Goal: Information Seeking & Learning: Learn about a topic

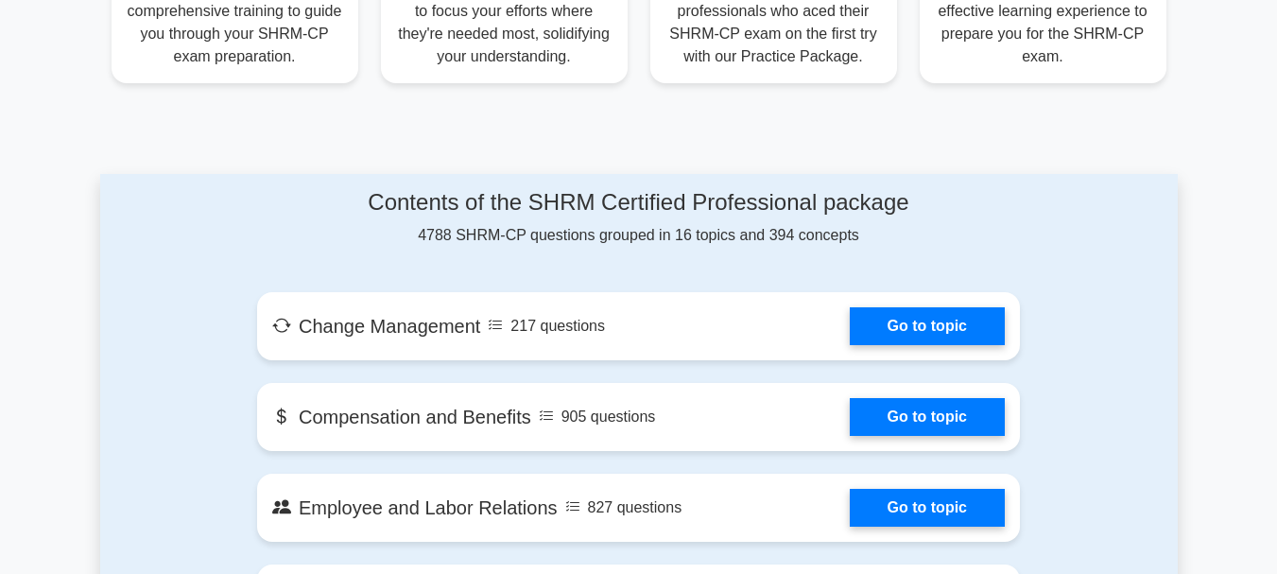
scroll to position [945, 0]
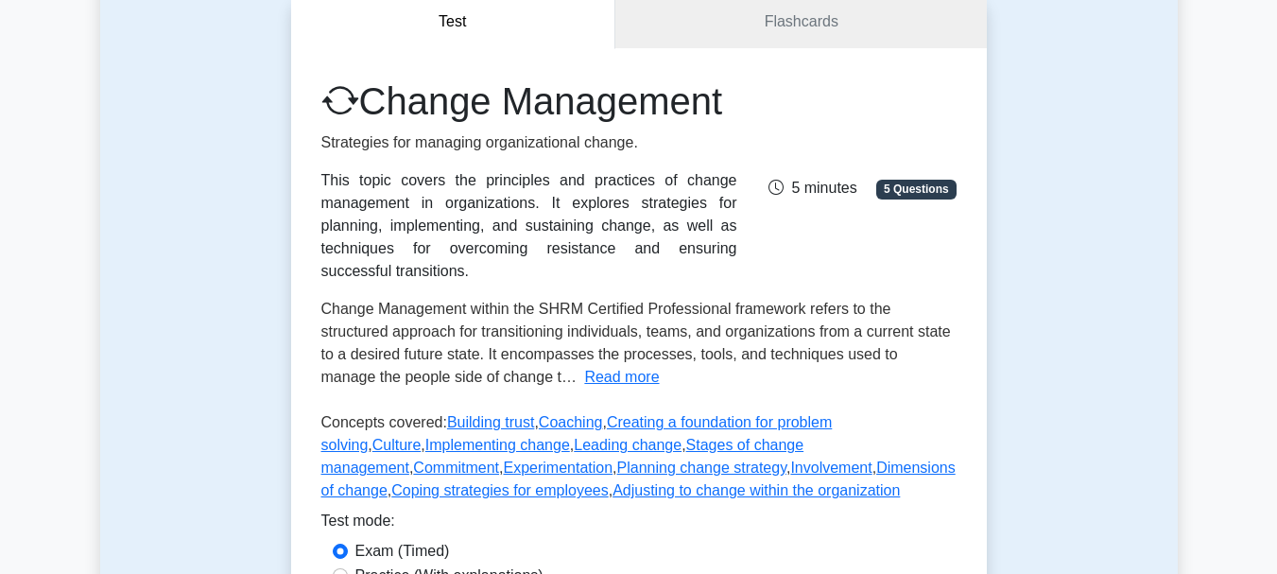
scroll to position [95, 0]
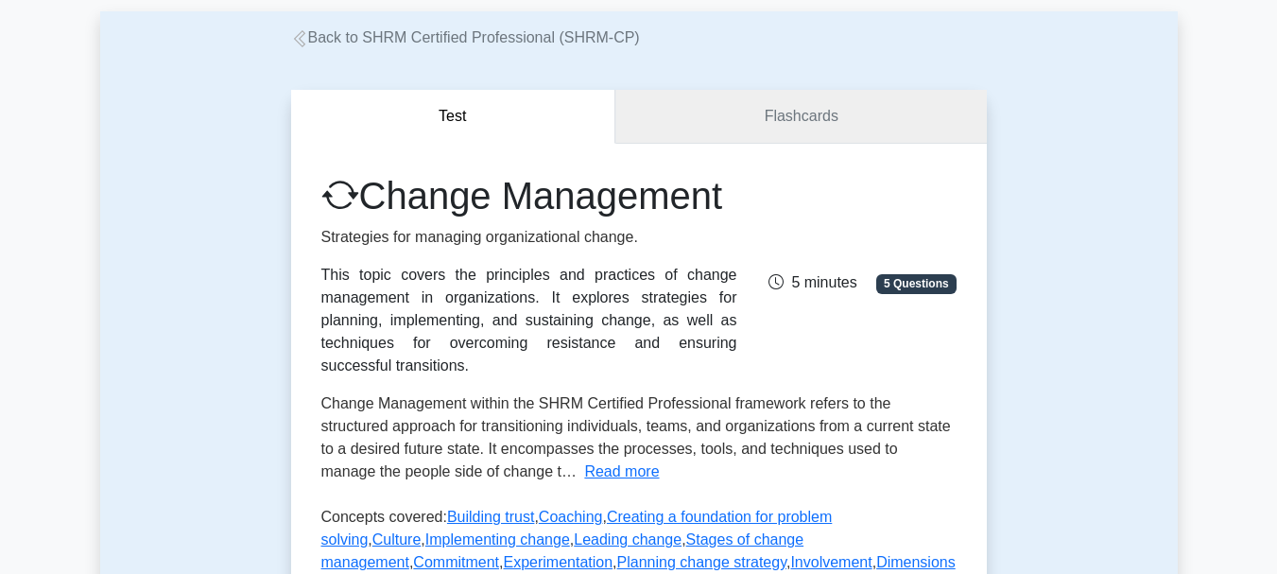
click at [752, 120] on link "Flashcards" at bounding box center [800, 117] width 370 height 54
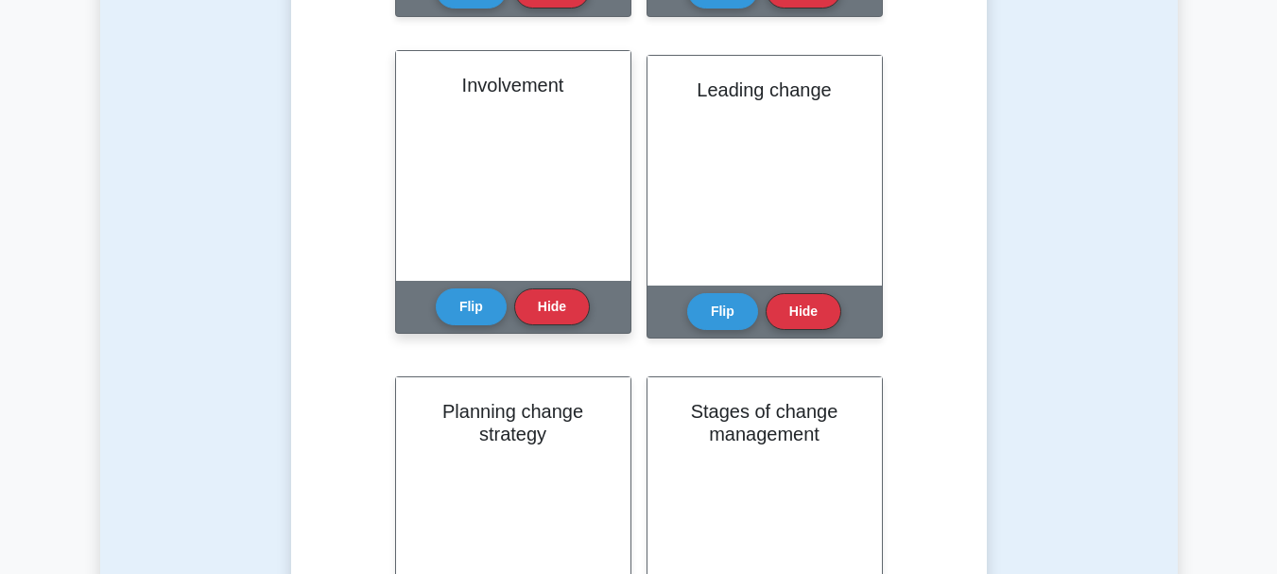
scroll to position [1985, 0]
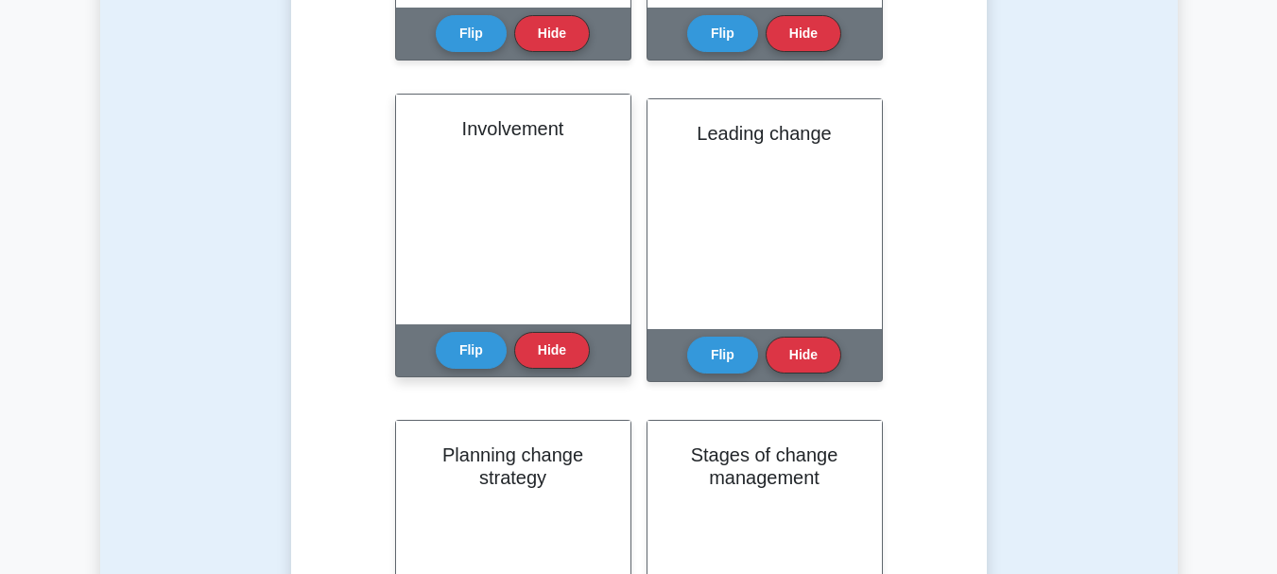
click at [520, 136] on h2 "Involvement" at bounding box center [513, 128] width 189 height 23
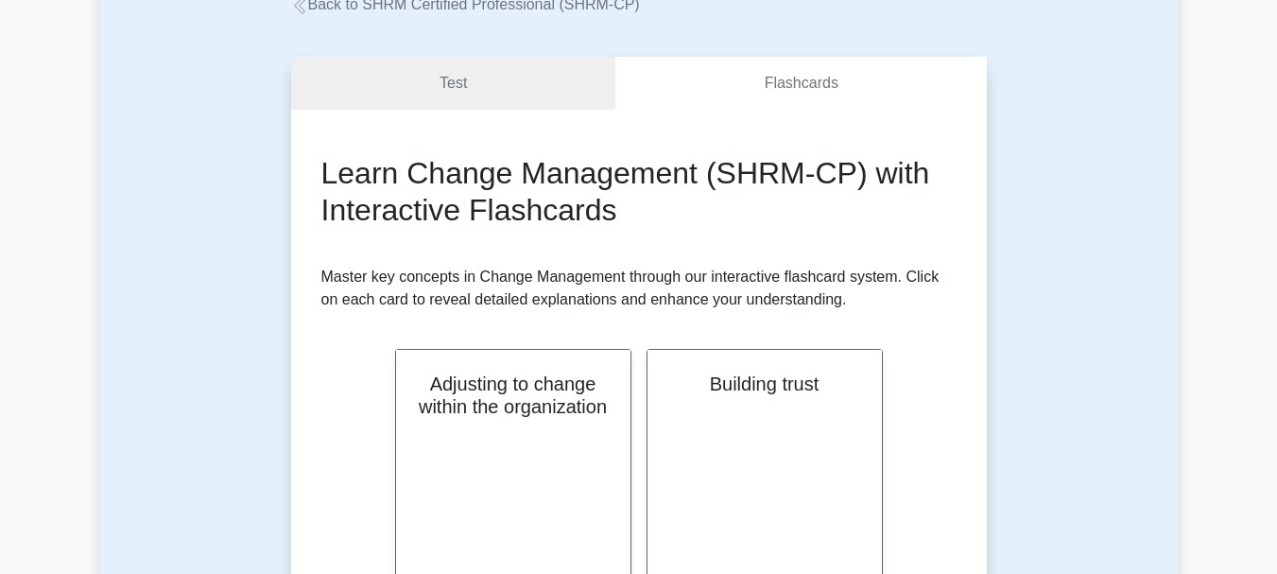
scroll to position [0, 0]
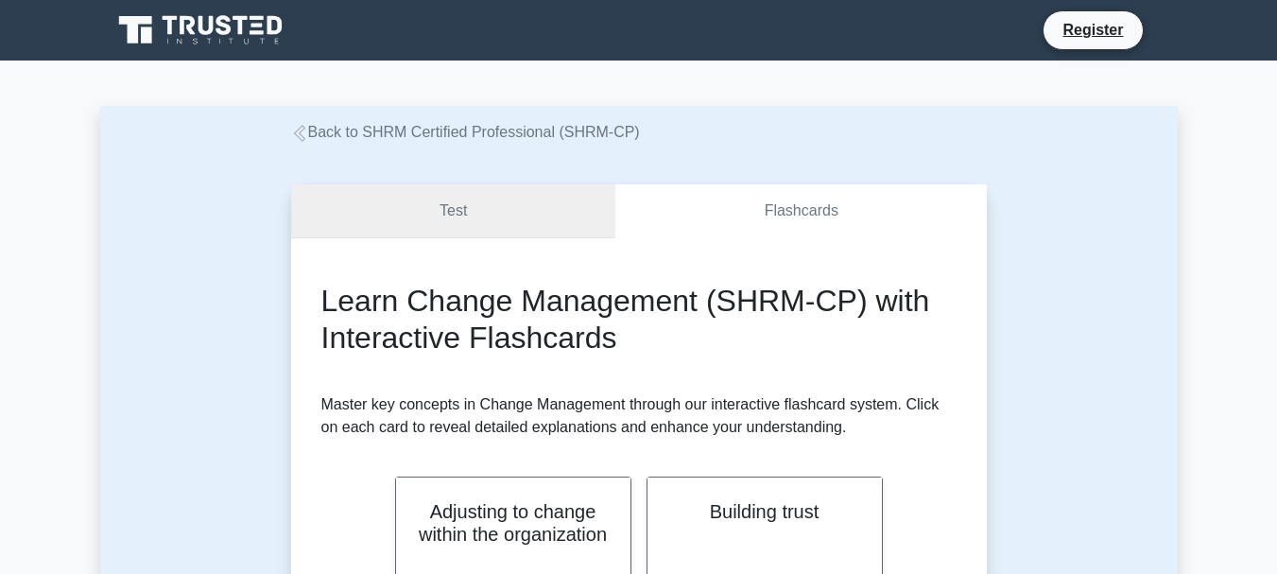
click at [439, 192] on link "Test" at bounding box center [453, 211] width 325 height 54
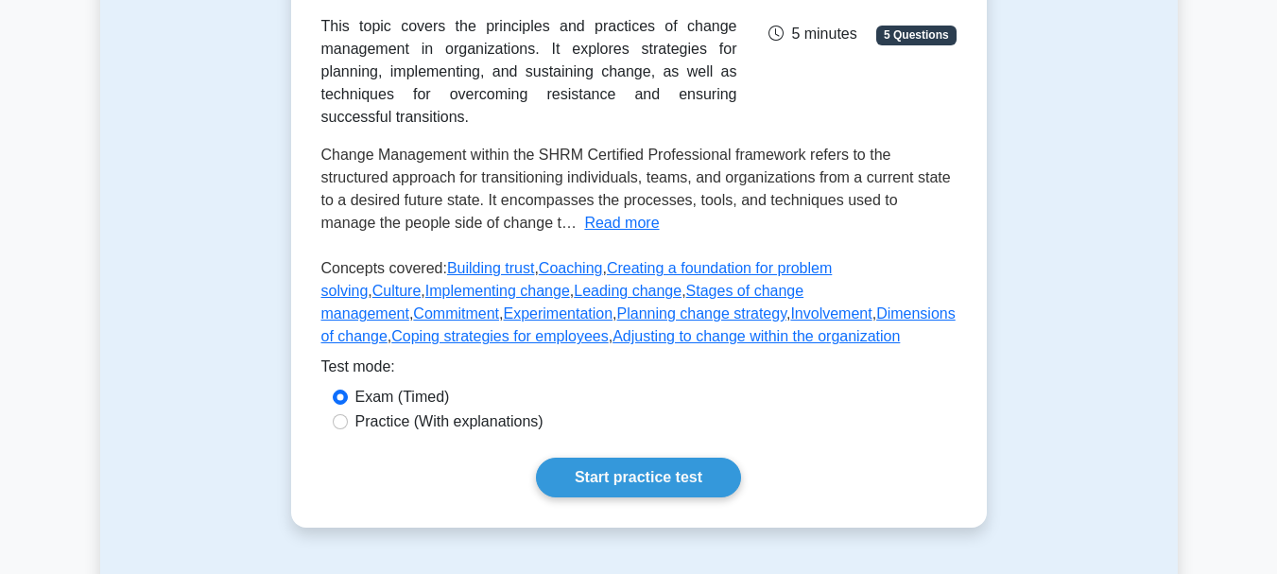
scroll to position [378, 0]
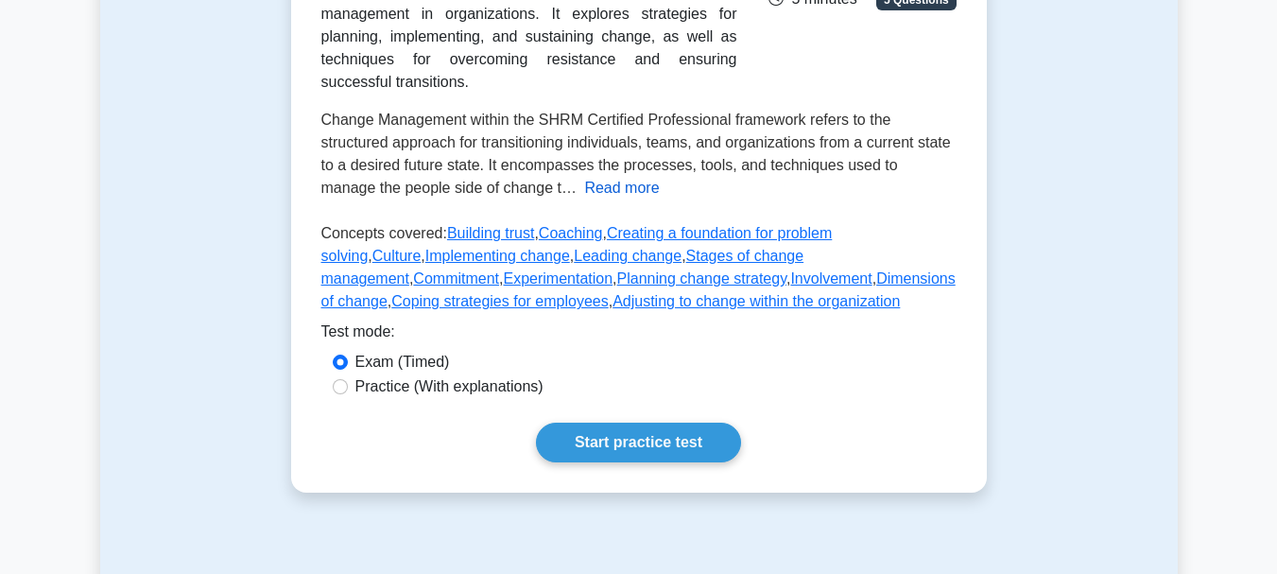
click at [584, 199] on button "Read more" at bounding box center [621, 188] width 75 height 23
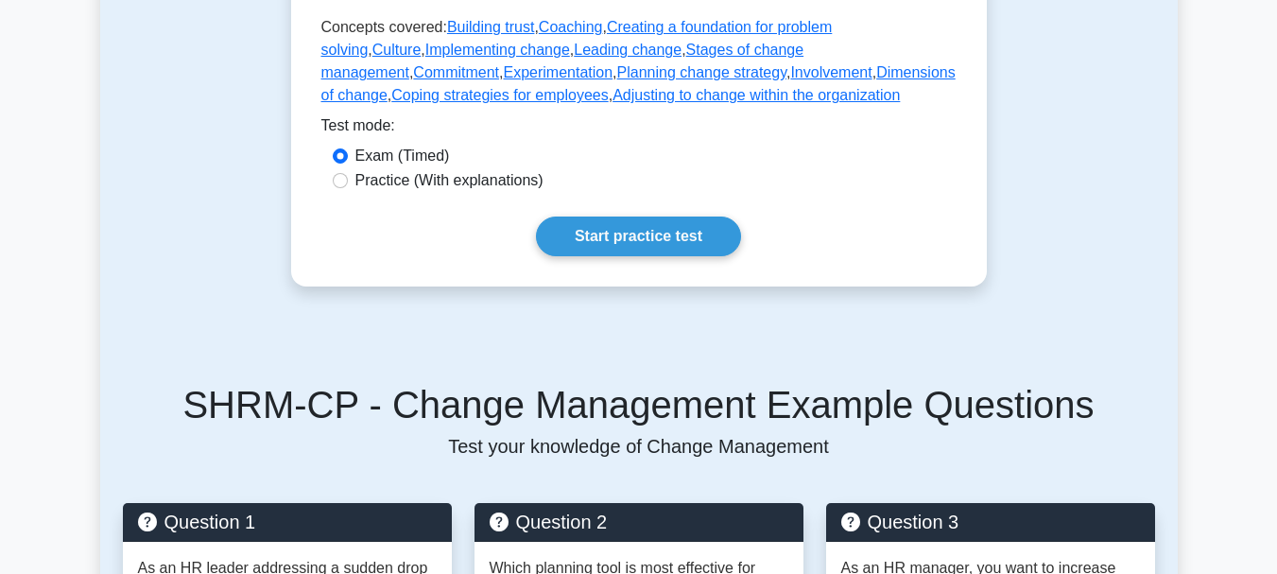
scroll to position [1040, 0]
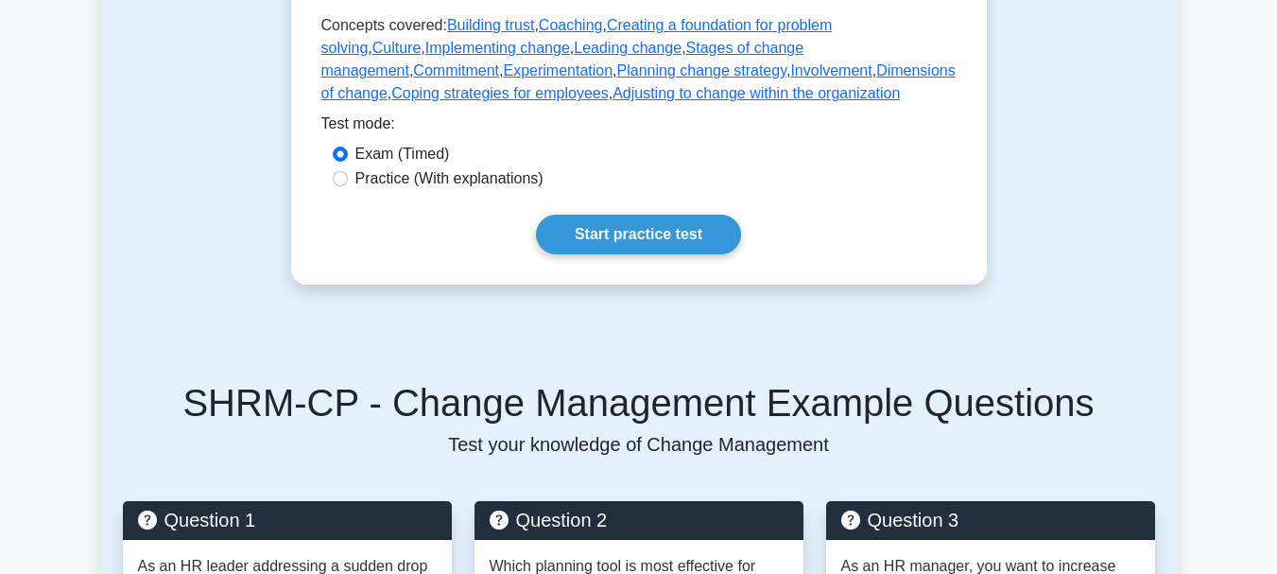
click at [459, 190] on label "Practice (With explanations)" at bounding box center [449, 178] width 188 height 23
click at [348, 186] on input "Practice (With explanations)" at bounding box center [340, 178] width 15 height 15
radio input "true"
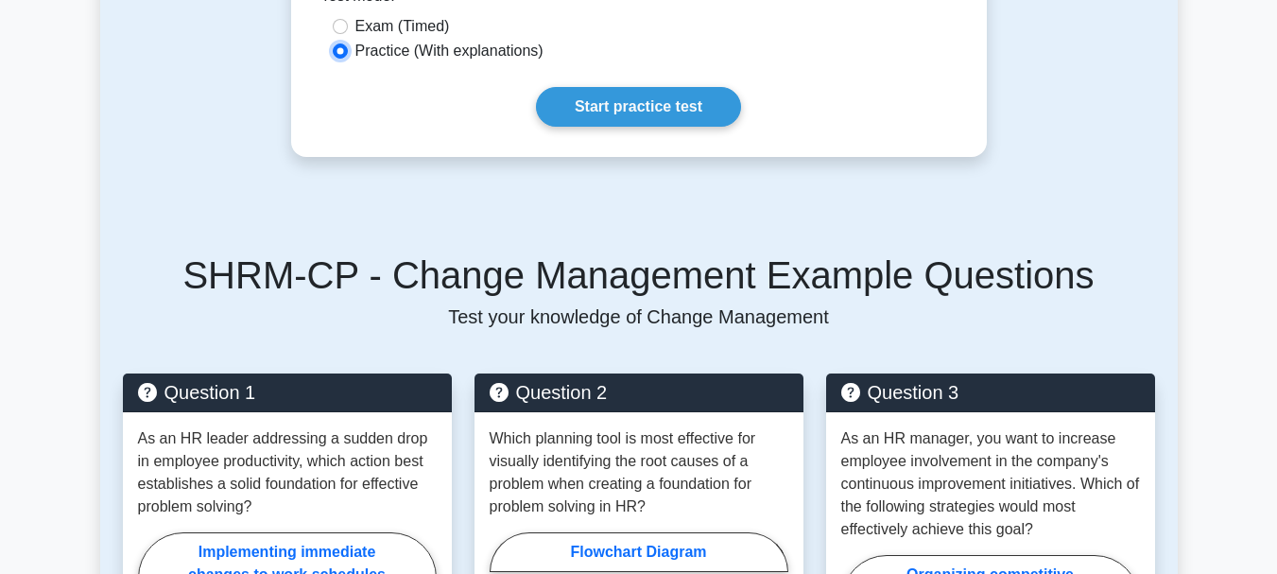
scroll to position [1134, 0]
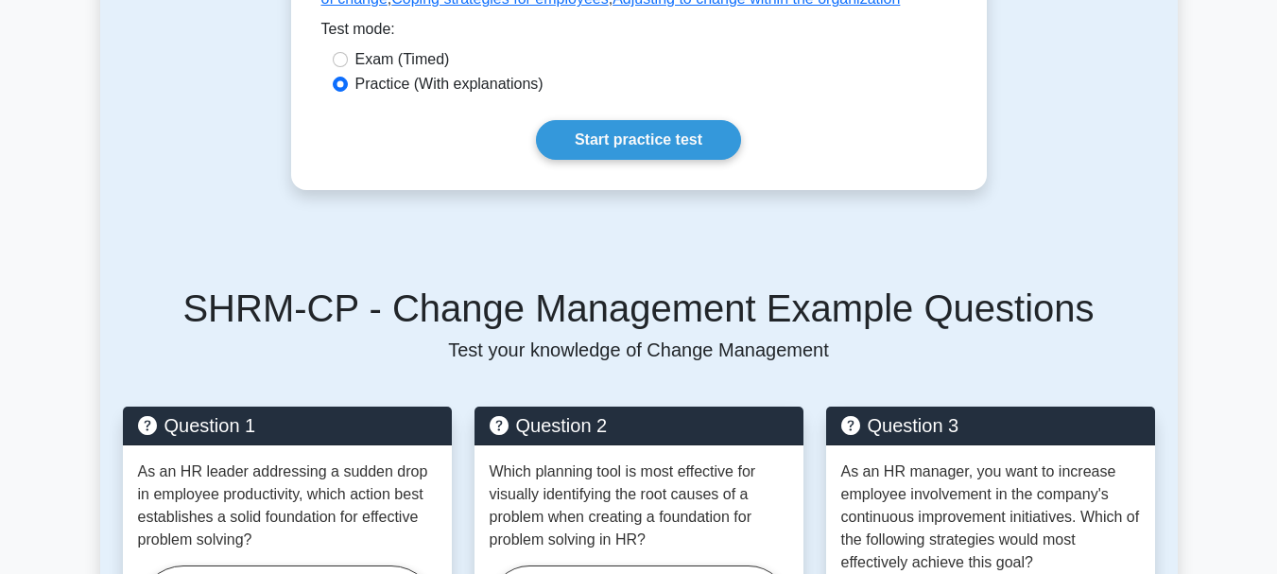
click at [412, 71] on label "Exam (Timed)" at bounding box center [402, 59] width 95 height 23
click at [348, 67] on input "Exam (Timed)" at bounding box center [340, 59] width 15 height 15
radio input "true"
click at [405, 95] on label "Practice (With explanations)" at bounding box center [449, 84] width 188 height 23
click at [348, 92] on input "Practice (With explanations)" at bounding box center [340, 84] width 15 height 15
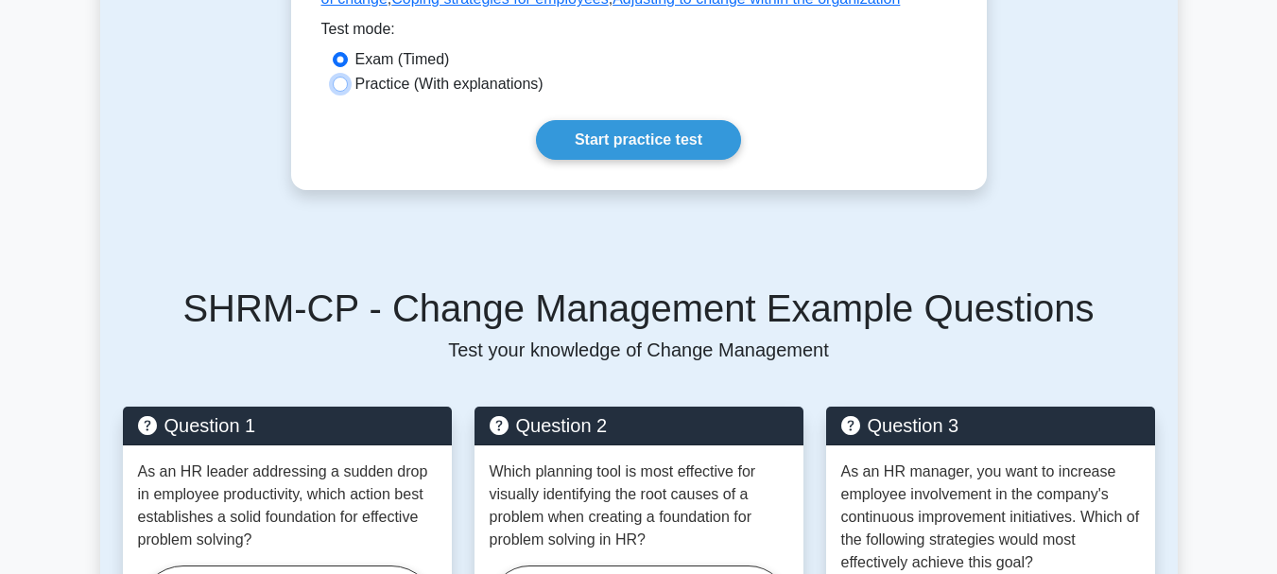
radio input "true"
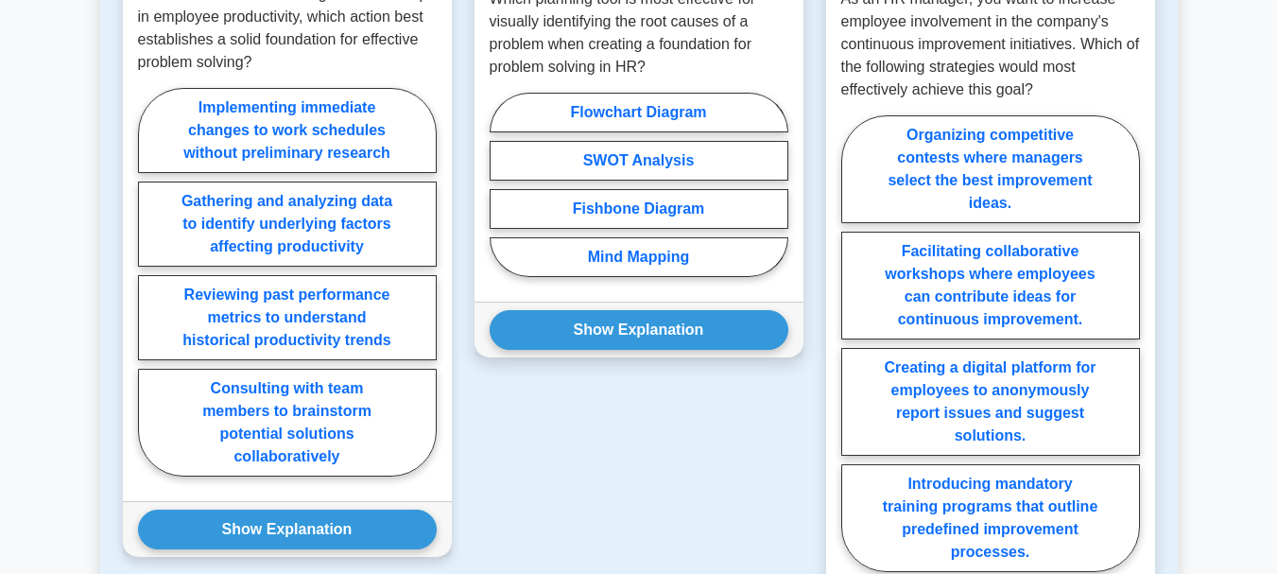
scroll to position [1701, 0]
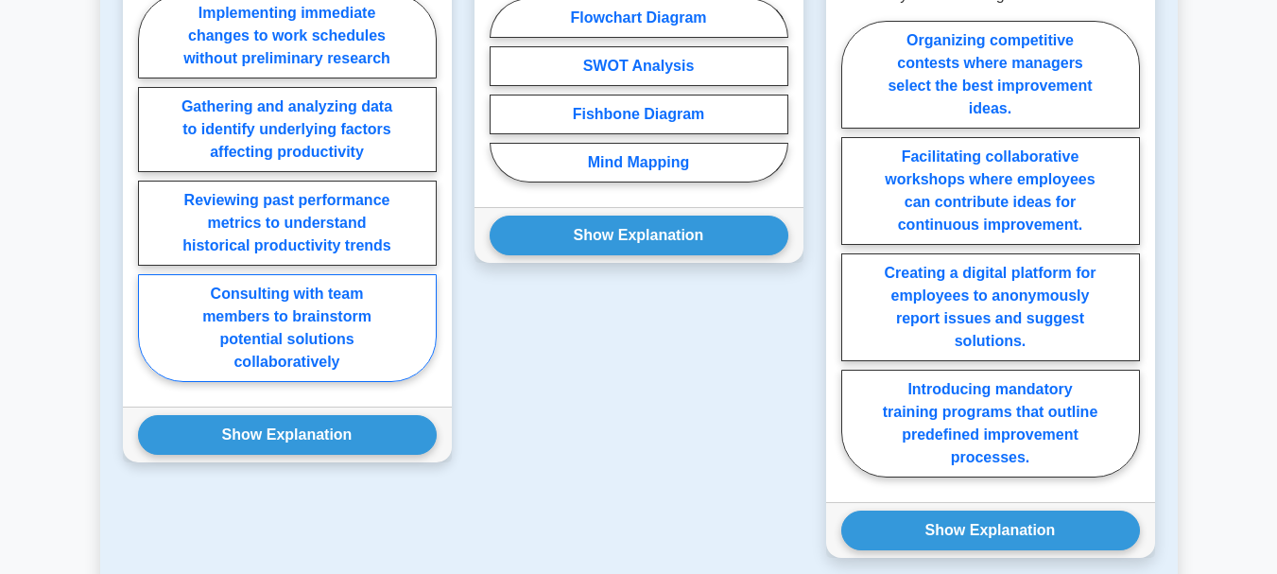
click at [332, 354] on label "Consulting with team members to brainstorm potential solutions collaboratively" at bounding box center [287, 328] width 299 height 108
click at [150, 199] on input "Consulting with team members to brainstorm potential solutions collaboratively" at bounding box center [144, 193] width 12 height 12
radio input "true"
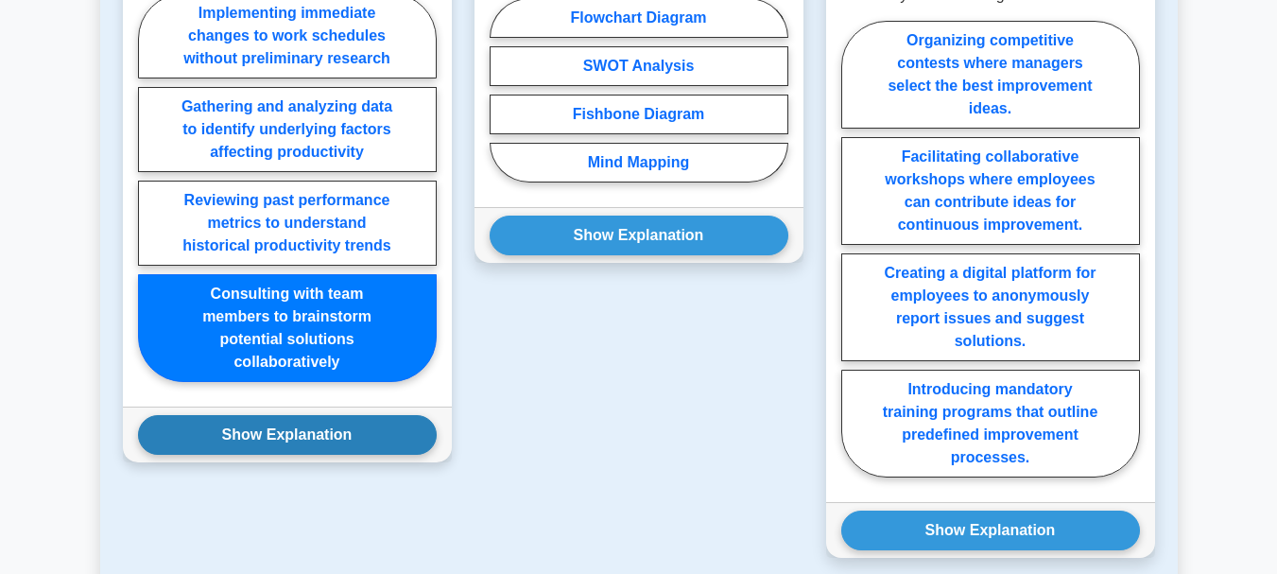
click at [301, 455] on button "Show Explanation" at bounding box center [287, 435] width 299 height 40
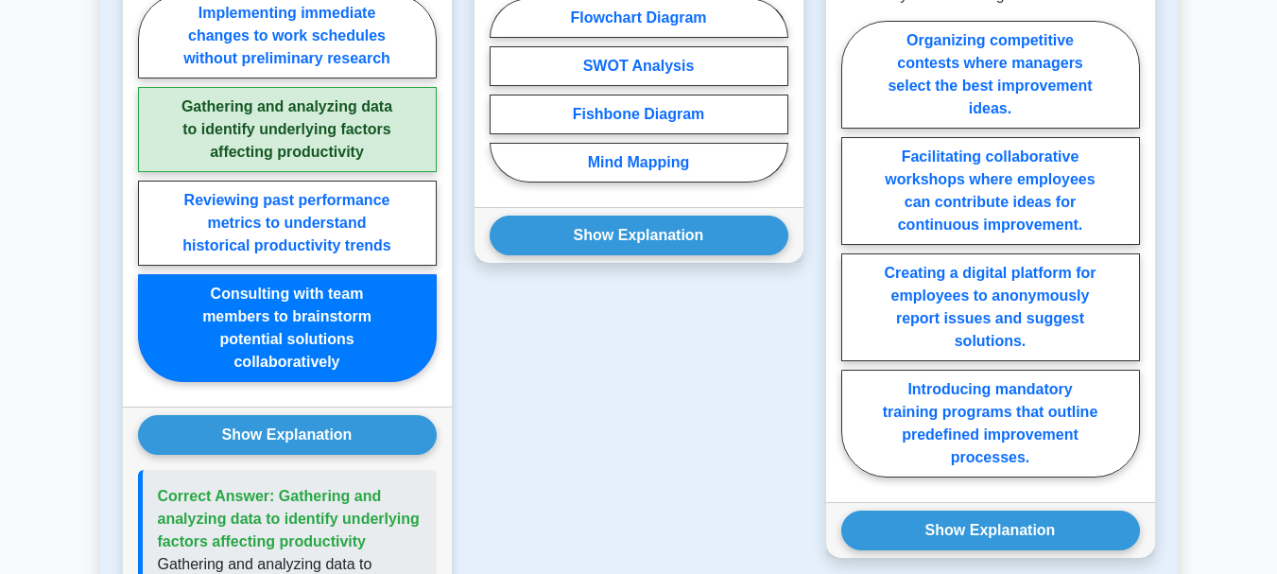
click at [303, 141] on label "Gathering and analyzing data to identify underlying factors affecting productiv…" at bounding box center [287, 129] width 299 height 85
click at [150, 187] on input "Gathering and analyzing data to identify underlying factors affecting productiv…" at bounding box center [144, 193] width 12 height 12
radio input "true"
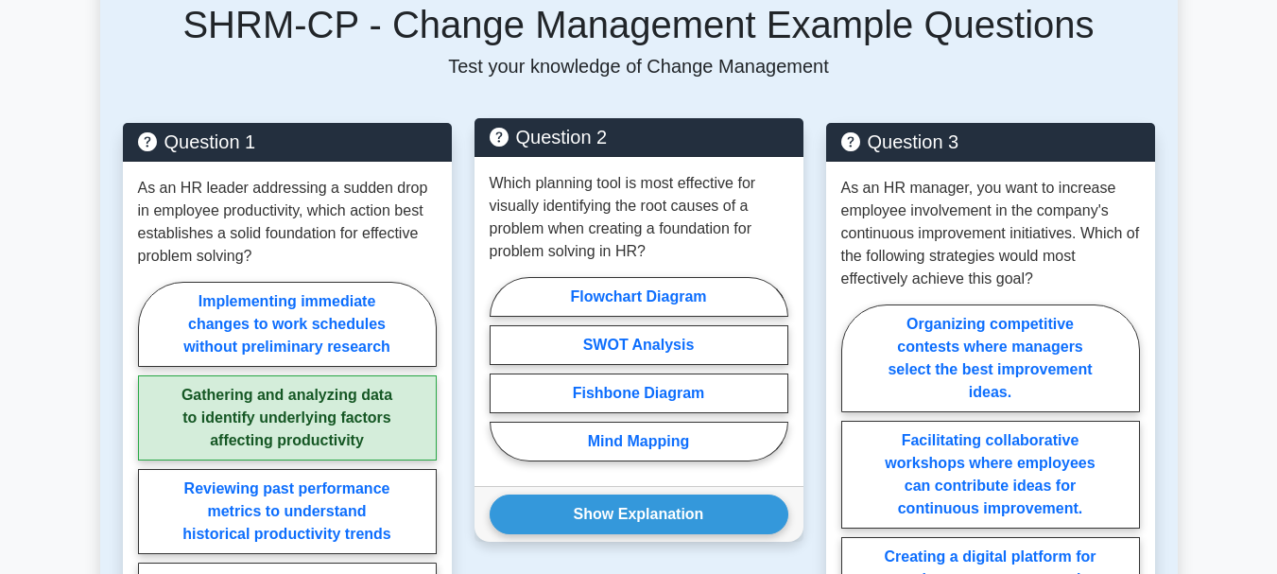
scroll to position [1512, 0]
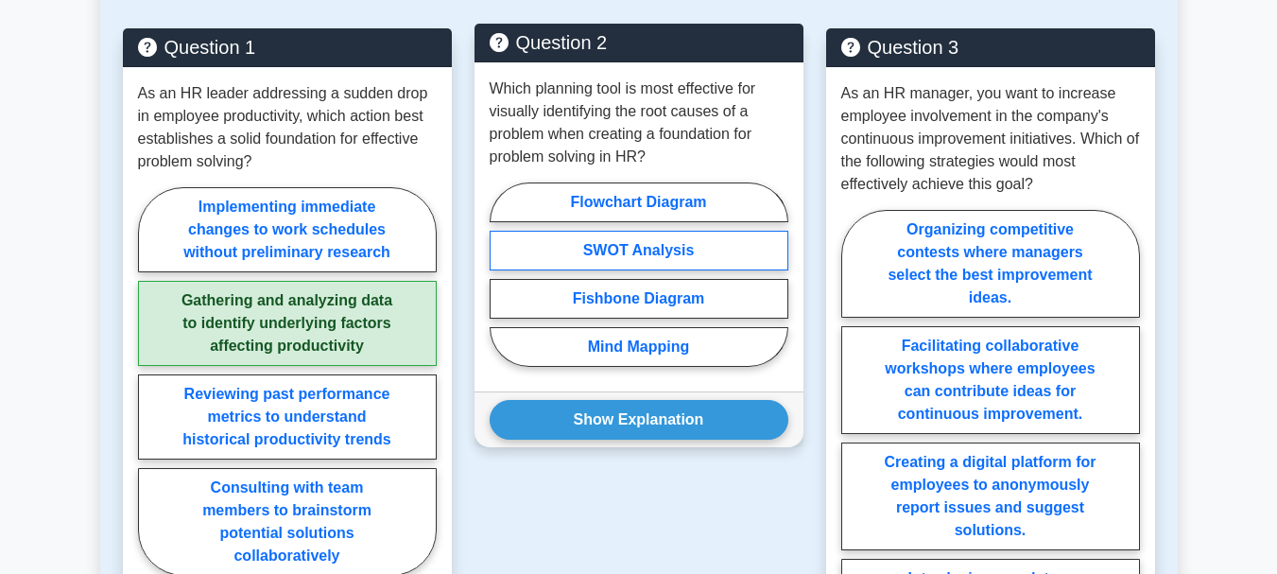
click at [716, 269] on label "SWOT Analysis" at bounding box center [639, 251] width 299 height 40
click at [502, 274] on input "SWOT Analysis" at bounding box center [496, 280] width 12 height 12
radio input "true"
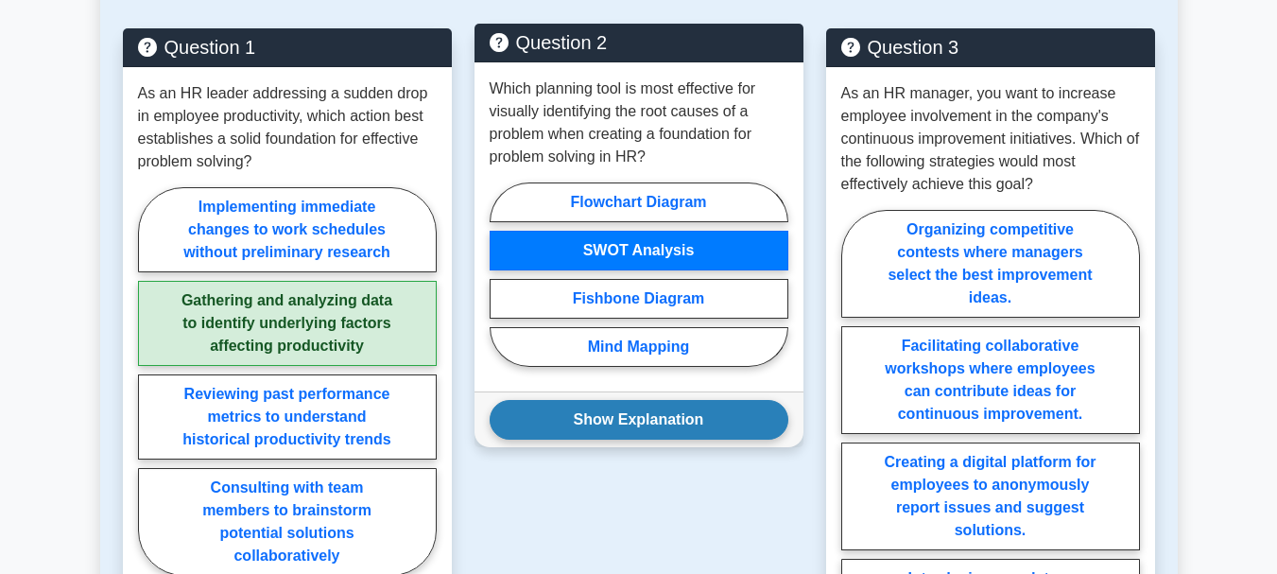
click at [661, 437] on button "Show Explanation" at bounding box center [639, 420] width 299 height 40
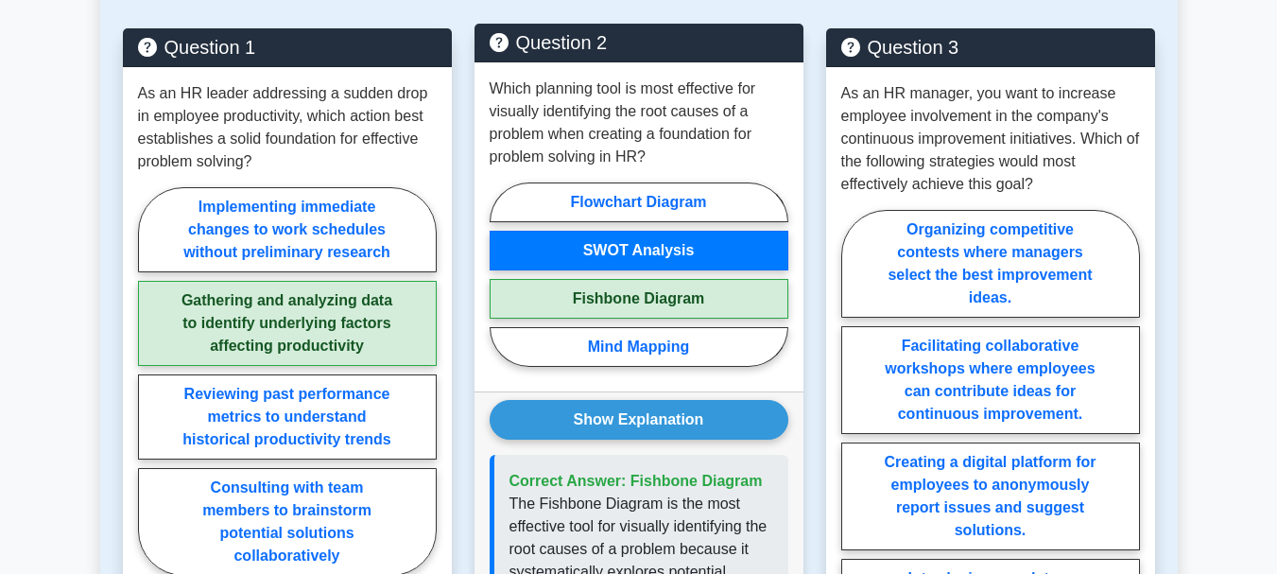
click at [668, 270] on label "SWOT Analysis" at bounding box center [639, 251] width 299 height 40
click at [502, 277] on input "SWOT Analysis" at bounding box center [496, 280] width 12 height 12
click at [666, 310] on label "Fishbone Diagram" at bounding box center [639, 299] width 299 height 40
click at [502, 286] on input "Fishbone Diagram" at bounding box center [496, 280] width 12 height 12
radio input "true"
